Goal: Check status

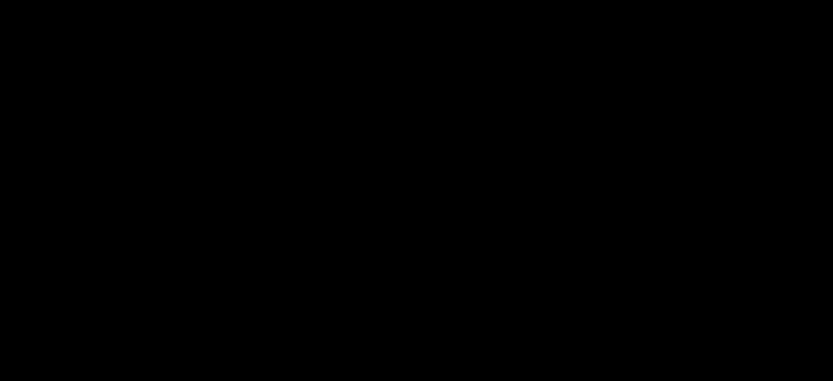
click at [388, 0] on html at bounding box center [416, 0] width 833 height 0
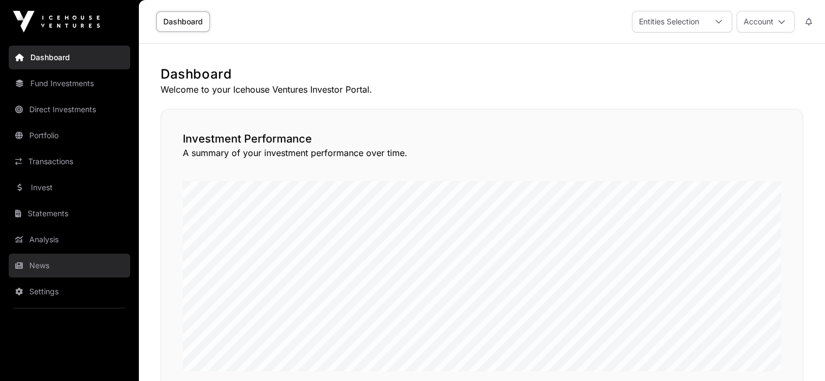
click at [48, 263] on link "News" at bounding box center [70, 266] width 122 height 24
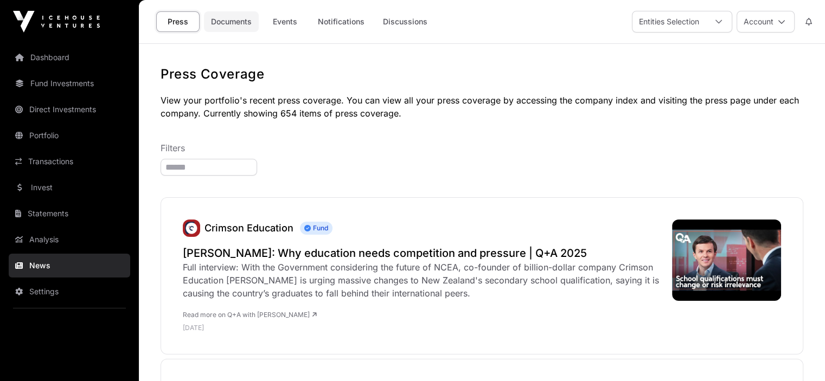
click at [223, 22] on link "Documents" at bounding box center [231, 21] width 55 height 21
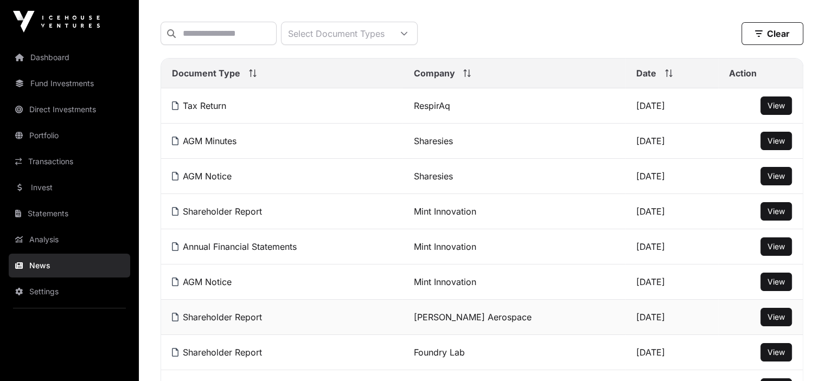
scroll to position [109, 0]
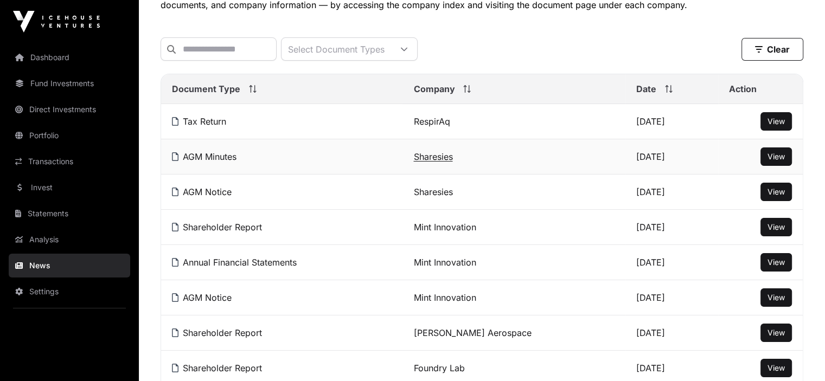
click at [451, 161] on link "Sharesies" at bounding box center [432, 156] width 39 height 11
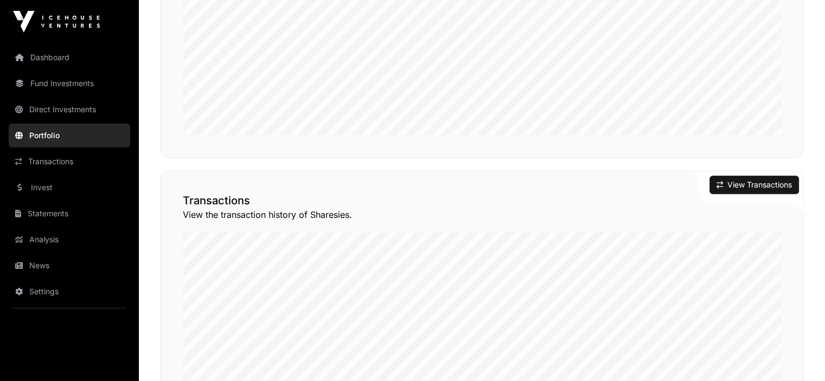
scroll to position [760, 0]
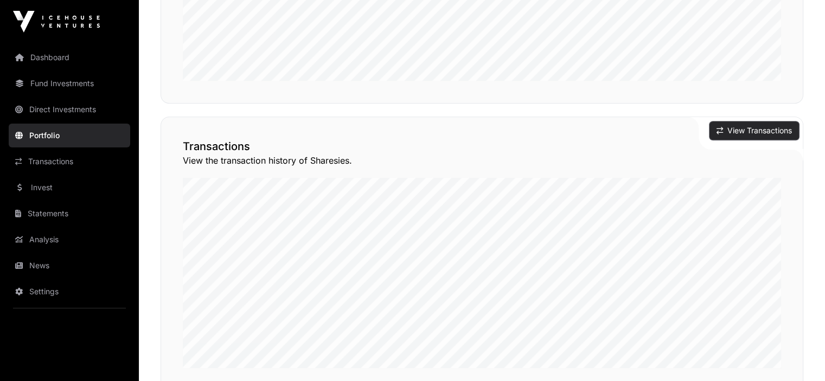
click at [748, 125] on button "View Transactions" at bounding box center [755, 131] width 90 height 18
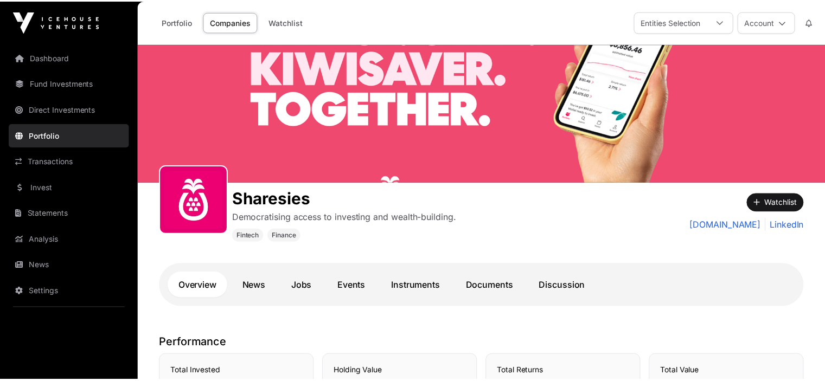
scroll to position [760, 0]
